Goal: Obtain resource: Obtain resource

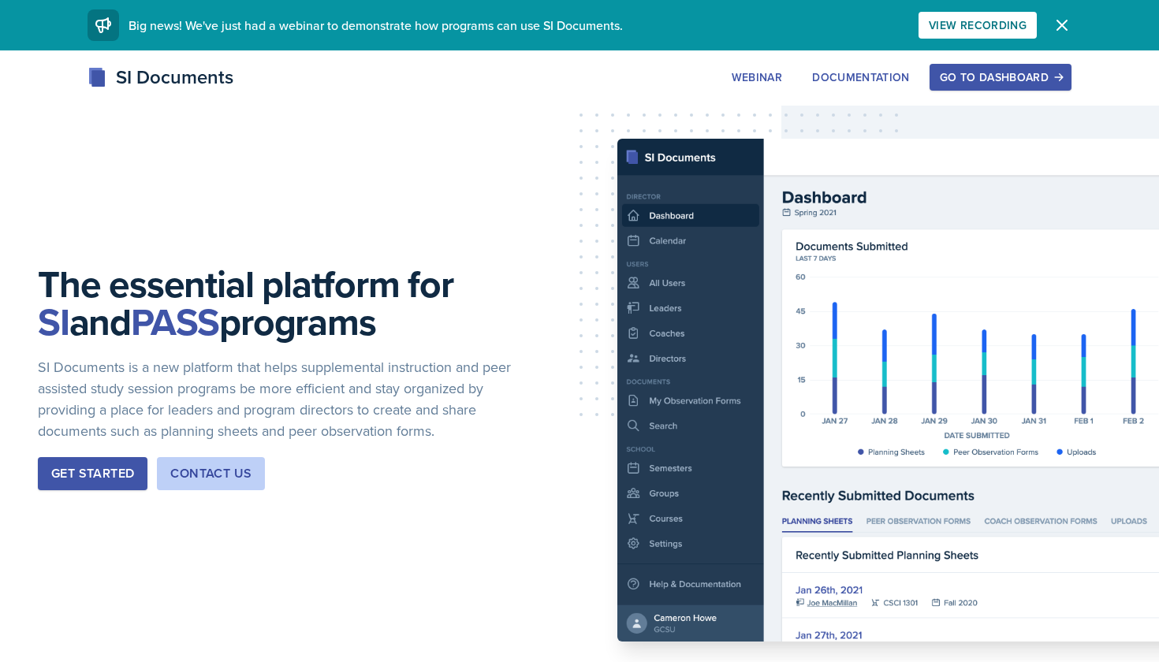
click at [1028, 67] on button "Go to Dashboard" at bounding box center [1001, 77] width 142 height 27
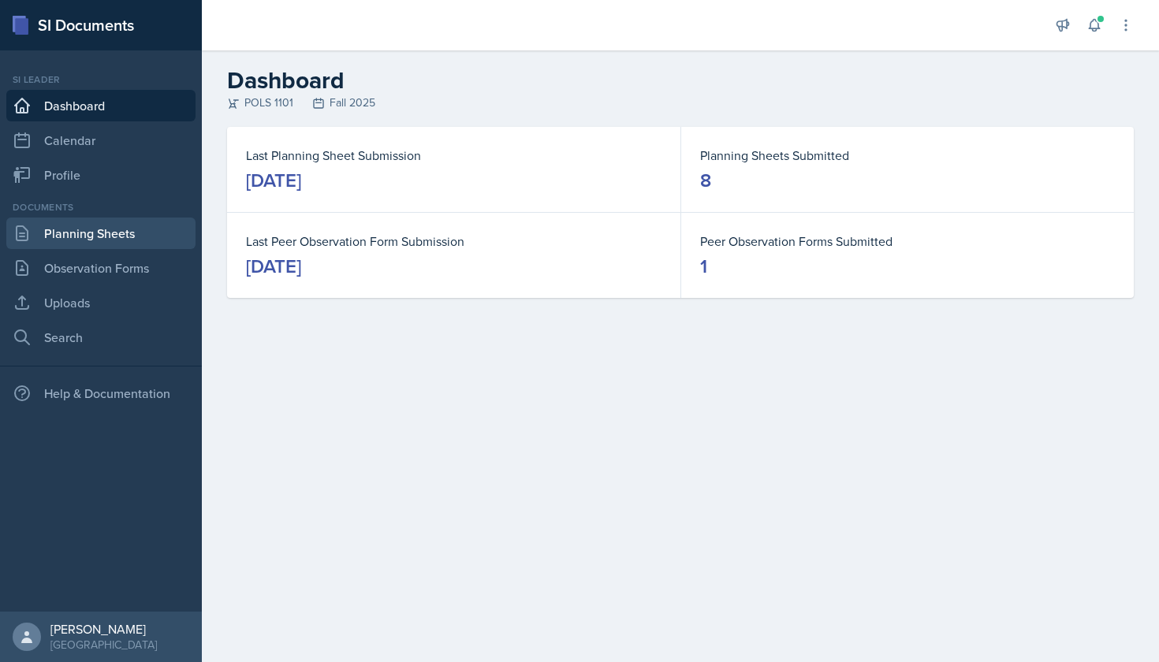
click at [152, 233] on link "Planning Sheets" at bounding box center [100, 234] width 189 height 32
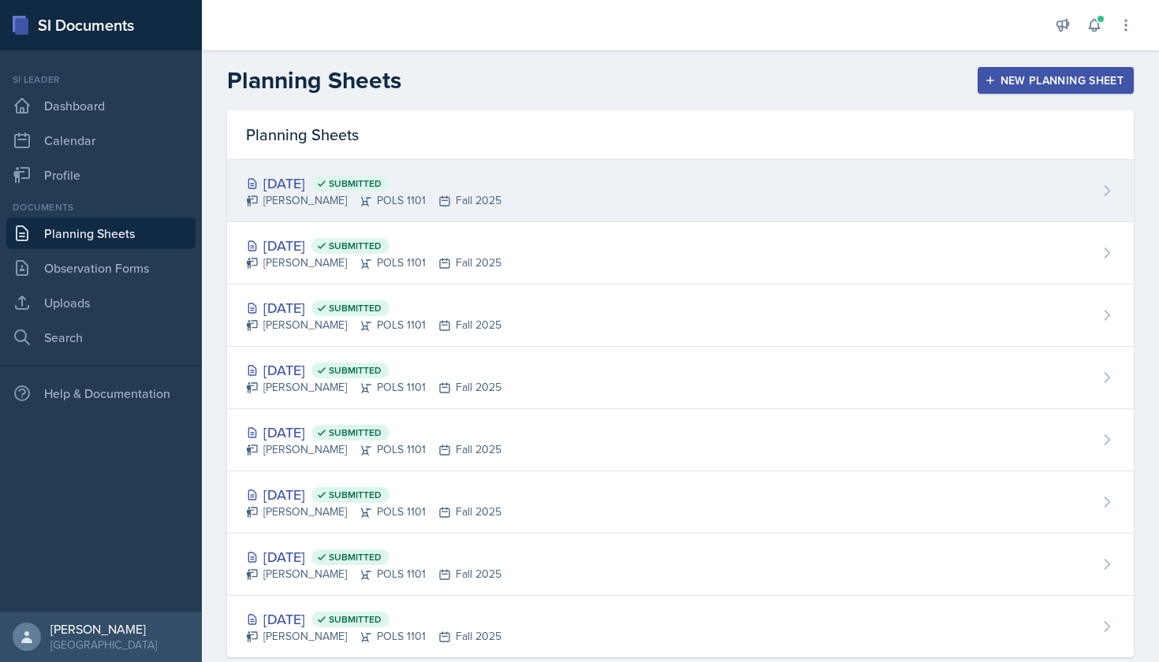
click at [338, 201] on div "[PERSON_NAME] POLS 1101 Fall 2025" at bounding box center [373, 200] width 255 height 17
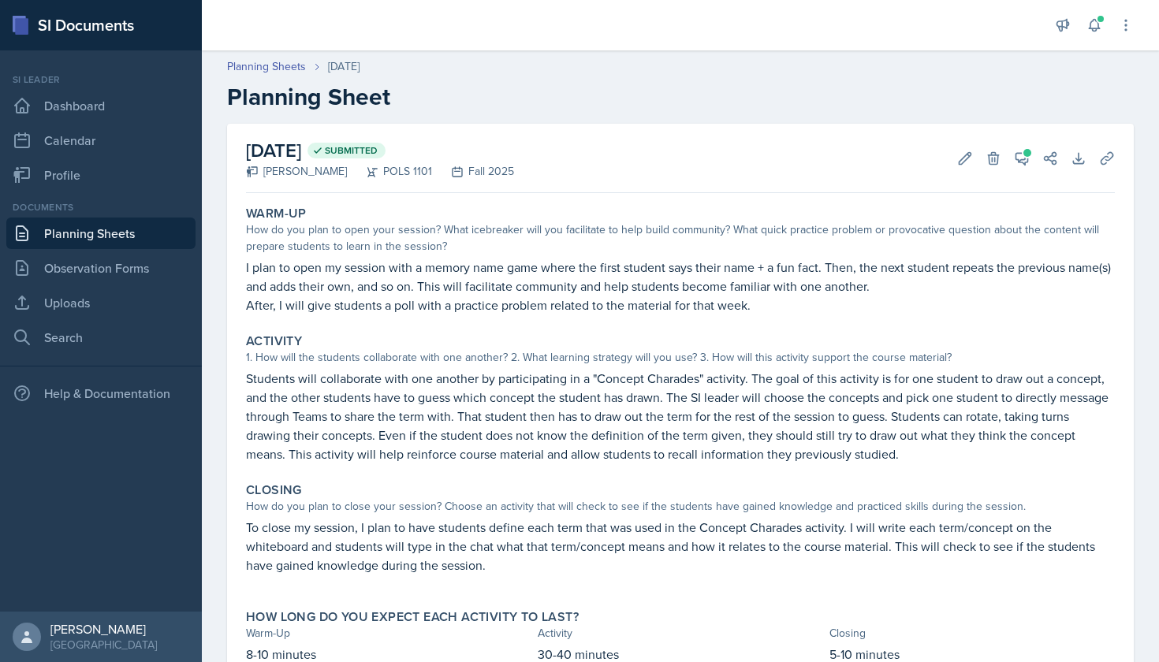
scroll to position [17, 0]
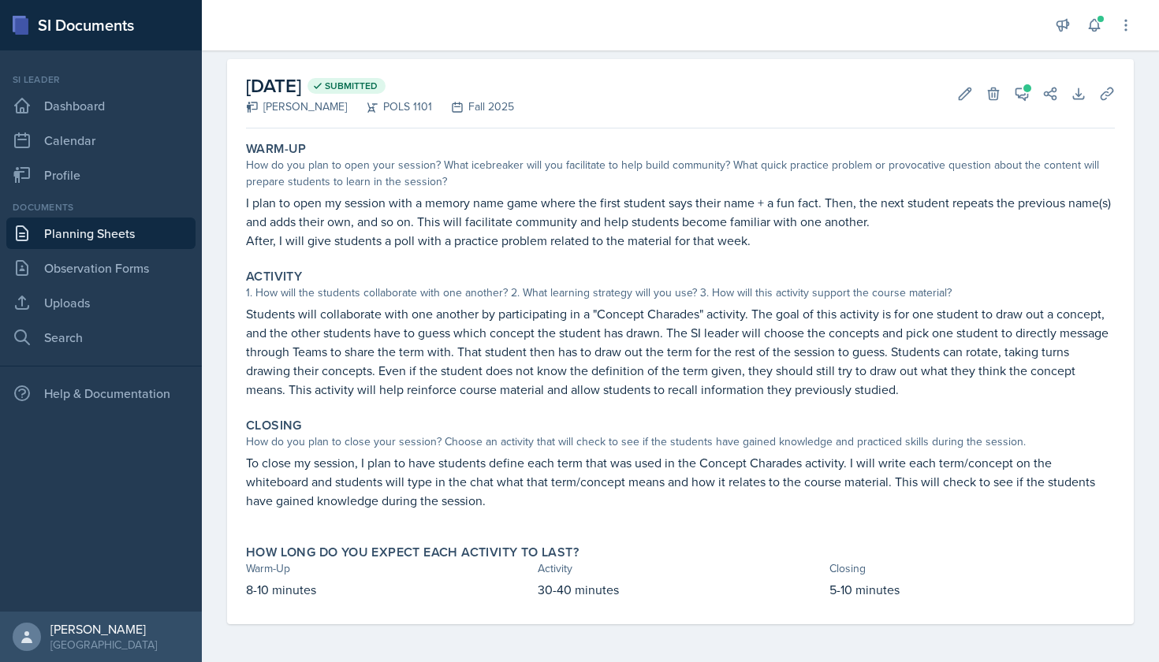
click at [148, 233] on link "Planning Sheets" at bounding box center [100, 234] width 189 height 32
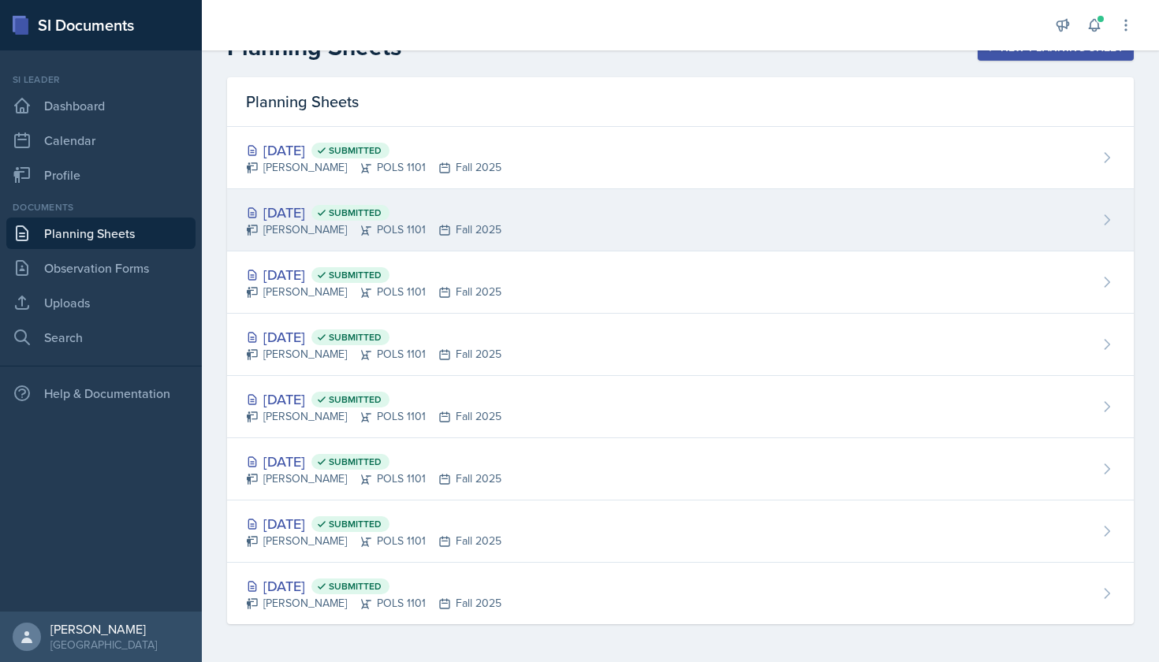
click at [345, 223] on div "[PERSON_NAME] POLS 1101 Fall 2025" at bounding box center [373, 230] width 255 height 17
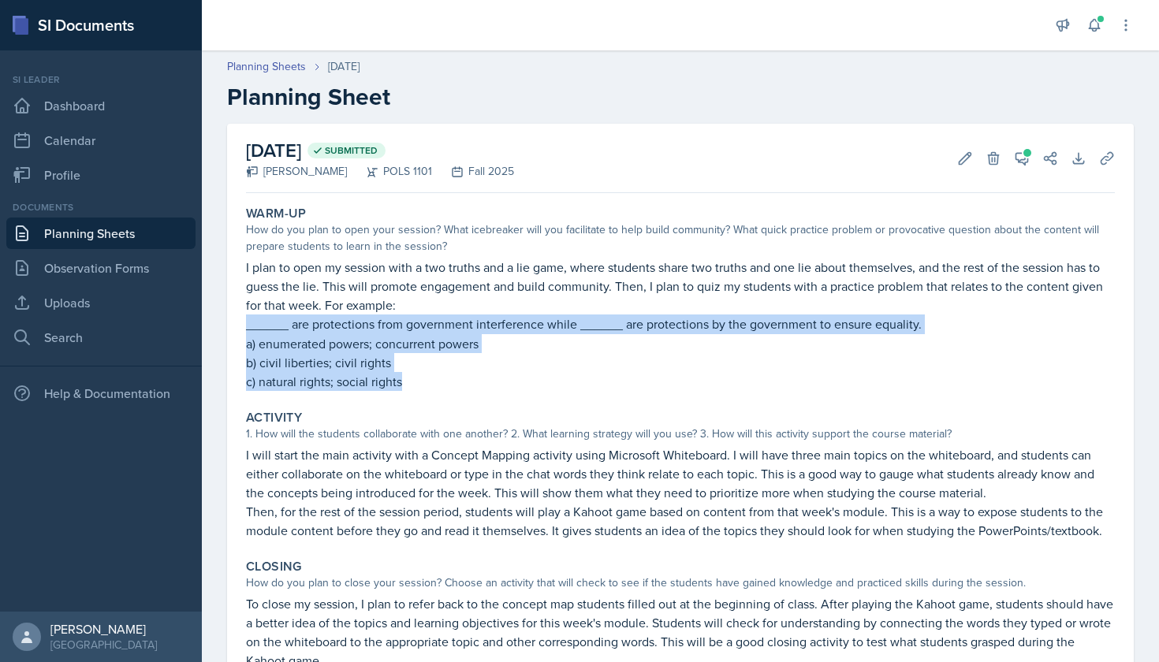
drag, startPoint x: 244, startPoint y: 323, endPoint x: 411, endPoint y: 379, distance: 176.3
click at [411, 380] on div "Warm-Up How do you plan to open your session? What icebreaker will you facilita…" at bounding box center [681, 299] width 882 height 198
copy div "______ are protections from government interference while ______ are protection…"
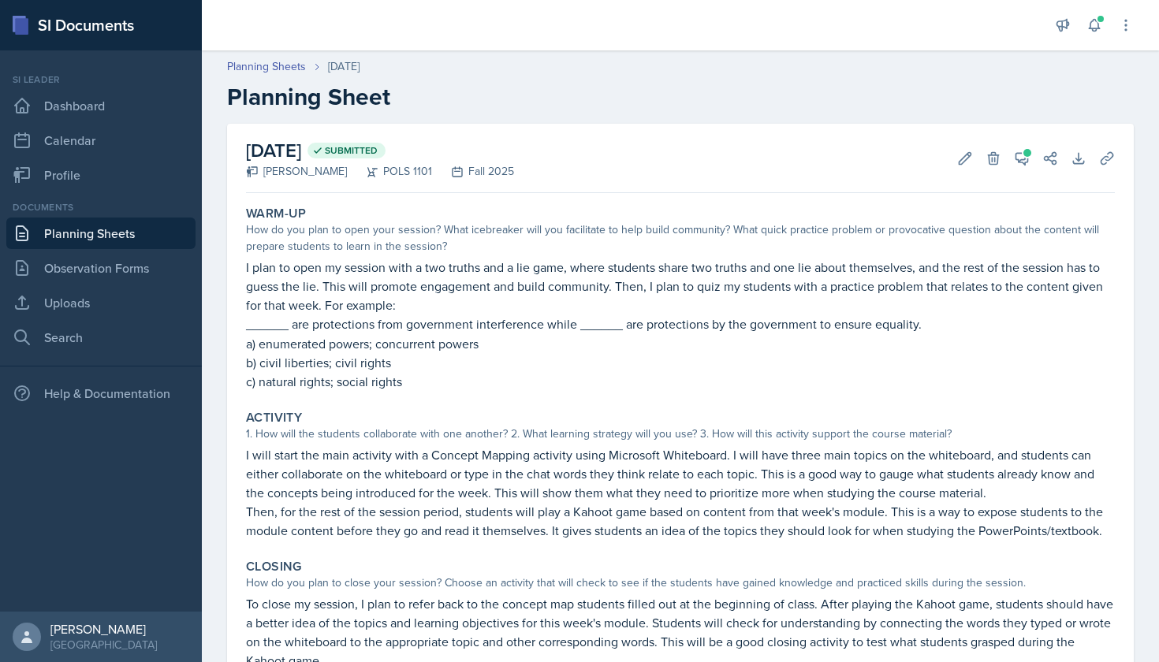
click at [621, 424] on div "Activity" at bounding box center [680, 418] width 869 height 16
click at [338, 320] on p "______ are protections from government interference while ______ are protection…" at bounding box center [680, 325] width 869 height 20
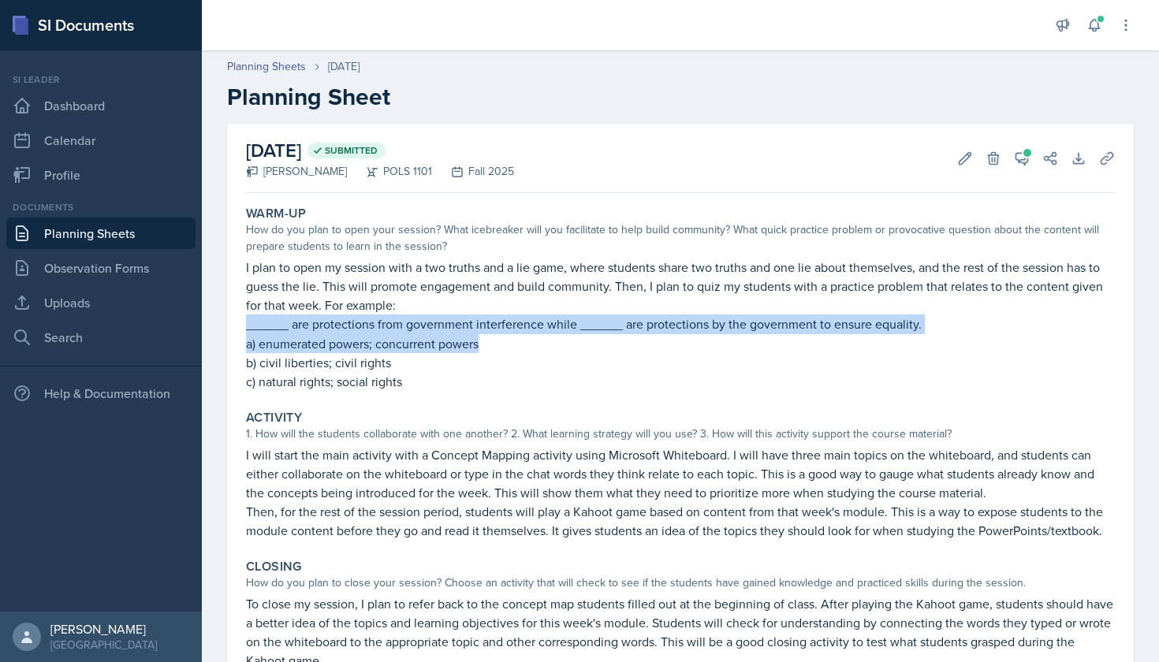
drag, startPoint x: 238, startPoint y: 326, endPoint x: 990, endPoint y: 334, distance: 752.3
click at [991, 334] on div "[DATE] Submitted [PERSON_NAME] POLS 1101 Fall 2025 Edit Delete View Comments Co…" at bounding box center [680, 454] width 907 height 661
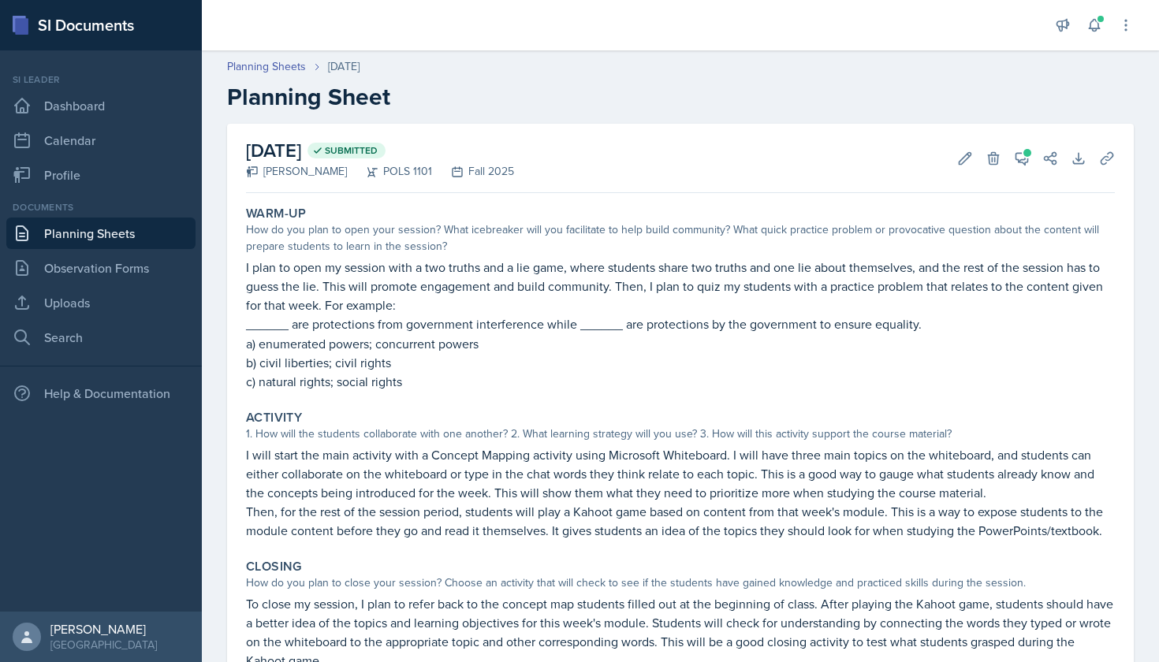
click at [516, 364] on p "b) civil liberties; civil rights" at bounding box center [680, 362] width 869 height 19
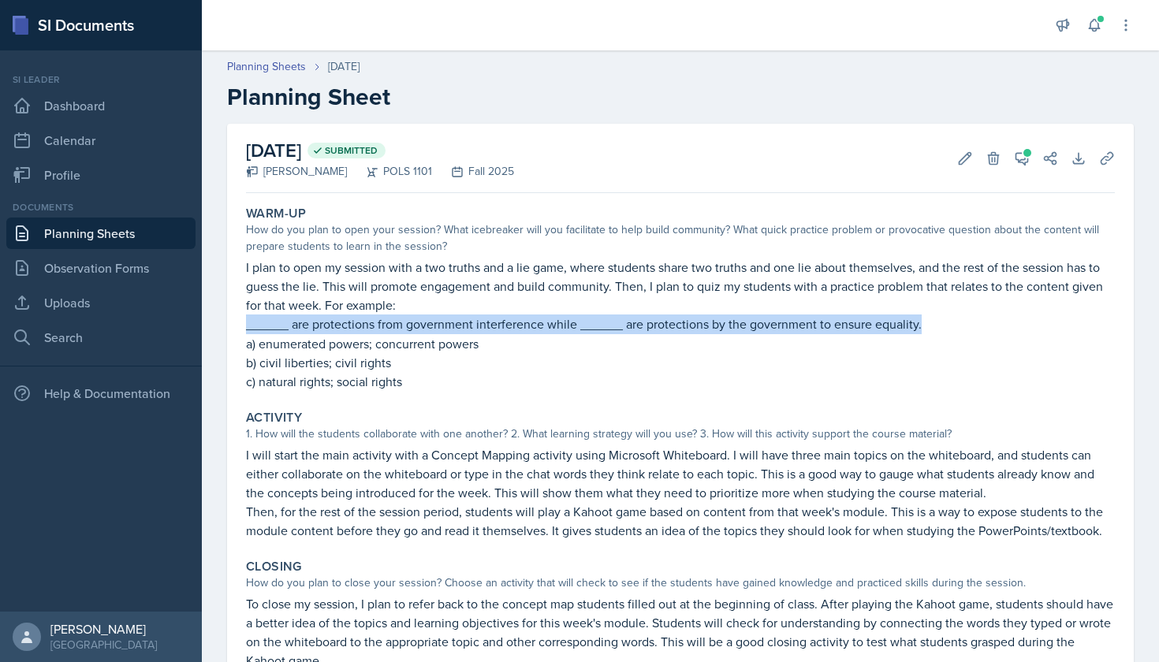
drag, startPoint x: 242, startPoint y: 329, endPoint x: 923, endPoint y: 316, distance: 680.6
click at [923, 316] on div "Warm-Up How do you plan to open your session? What icebreaker will you facilita…" at bounding box center [681, 299] width 882 height 198
copy p "______ are protections from government interference while ______ are protection…"
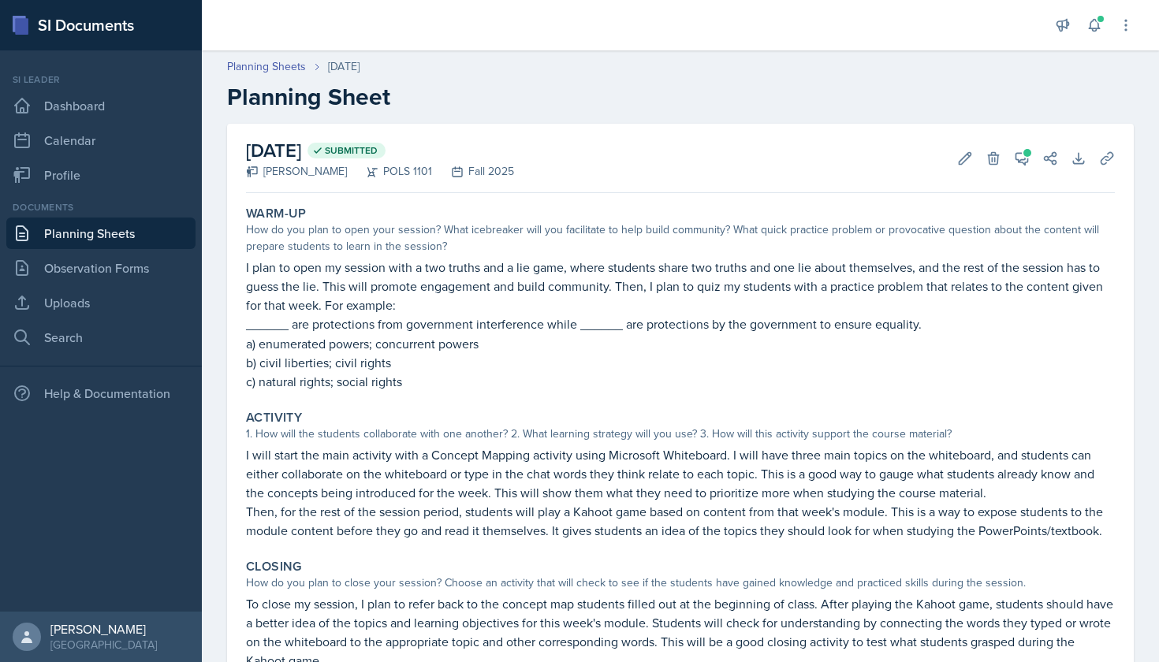
click at [936, 516] on p "Then, for the rest of the session period, students will play a Kahoot game base…" at bounding box center [680, 521] width 869 height 38
click at [259, 346] on p "a) enumerated powers; concurrent powers" at bounding box center [680, 343] width 869 height 19
drag, startPoint x: 243, startPoint y: 346, endPoint x: 494, endPoint y: 341, distance: 250.8
click at [494, 341] on div "Warm-Up How do you plan to open your session? What icebreaker will you facilita…" at bounding box center [681, 299] width 882 height 198
copy p "a) enumerated powers; concurrent powers"
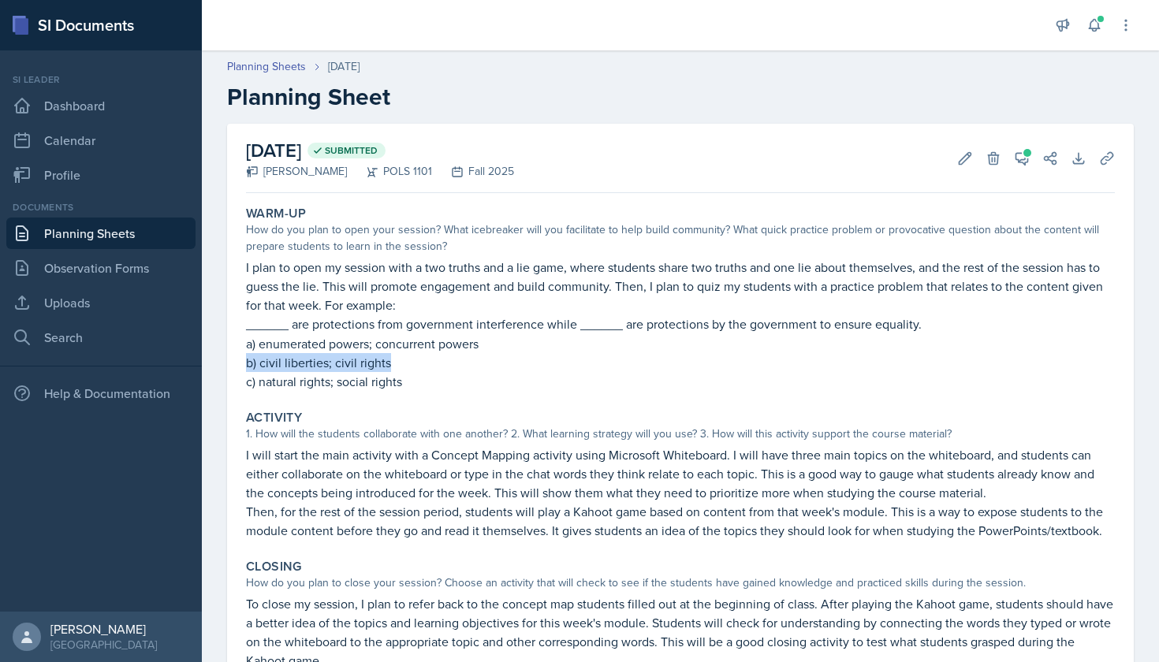
drag, startPoint x: 240, startPoint y: 366, endPoint x: 427, endPoint y: 366, distance: 186.9
click at [427, 366] on div "Warm-Up How do you plan to open your session? What icebreaker will you facilita…" at bounding box center [681, 299] width 882 height 198
copy p "b) civil liberties; civil rights"
drag, startPoint x: 234, startPoint y: 386, endPoint x: 406, endPoint y: 386, distance: 171.9
click at [406, 386] on div "[DATE] Submitted [PERSON_NAME] POLS 1101 Fall 2025 Edit Delete View Comments Co…" at bounding box center [680, 454] width 907 height 661
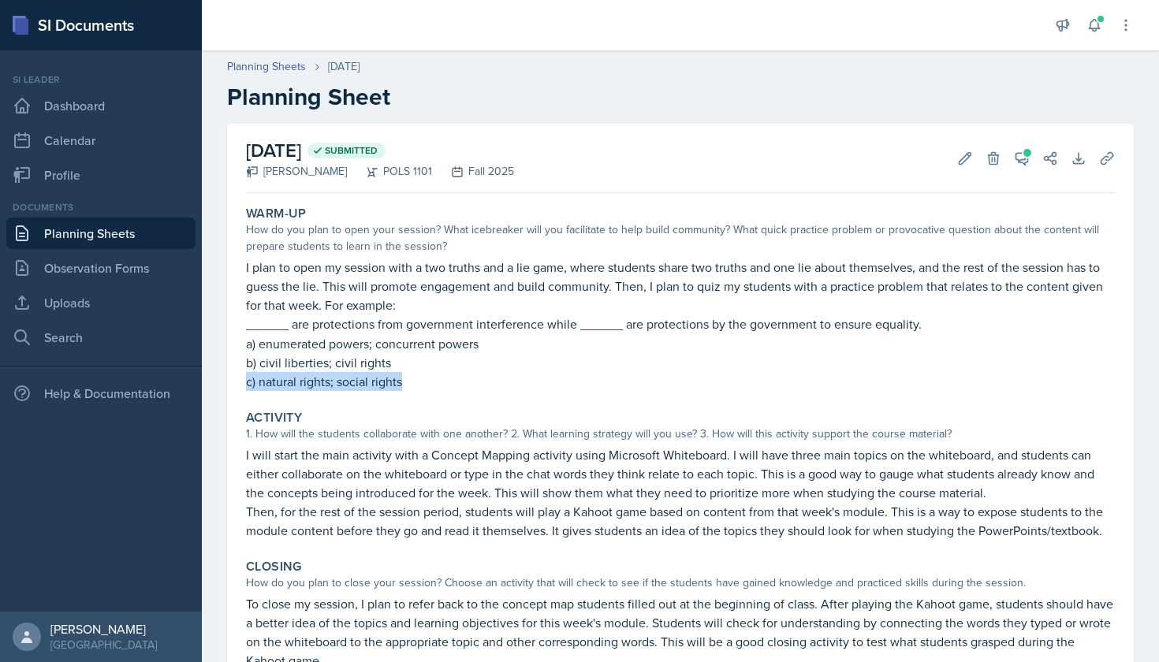
copy p "c) natural rights; social rights"
click at [628, 327] on p "______ are protections from government interference while ______ are protection…" at bounding box center [680, 325] width 869 height 20
click at [132, 224] on link "Planning Sheets" at bounding box center [100, 234] width 189 height 32
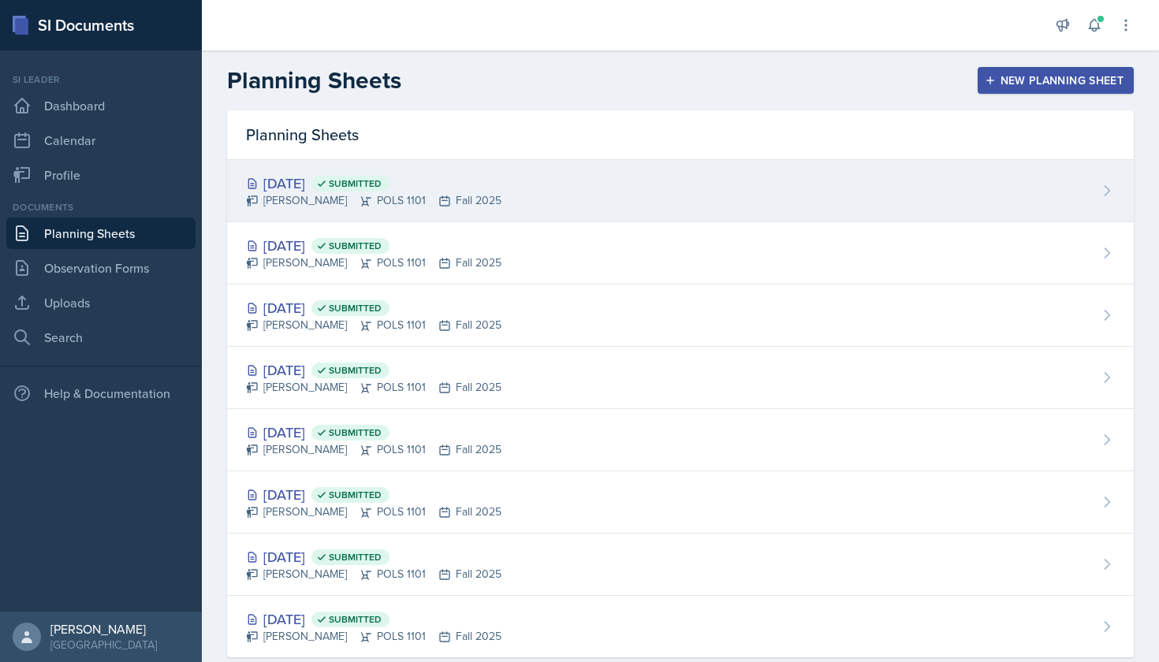
click at [343, 196] on div "[PERSON_NAME] POLS 1101 Fall 2025" at bounding box center [373, 200] width 255 height 17
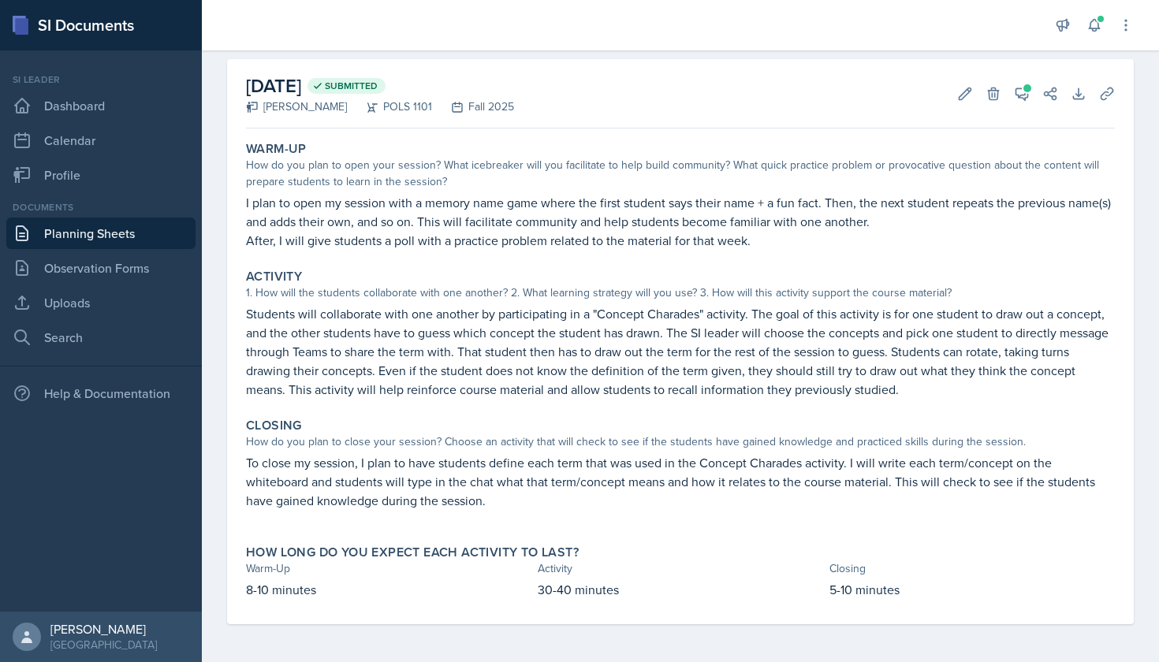
scroll to position [65, 0]
